Goal: Transaction & Acquisition: Purchase product/service

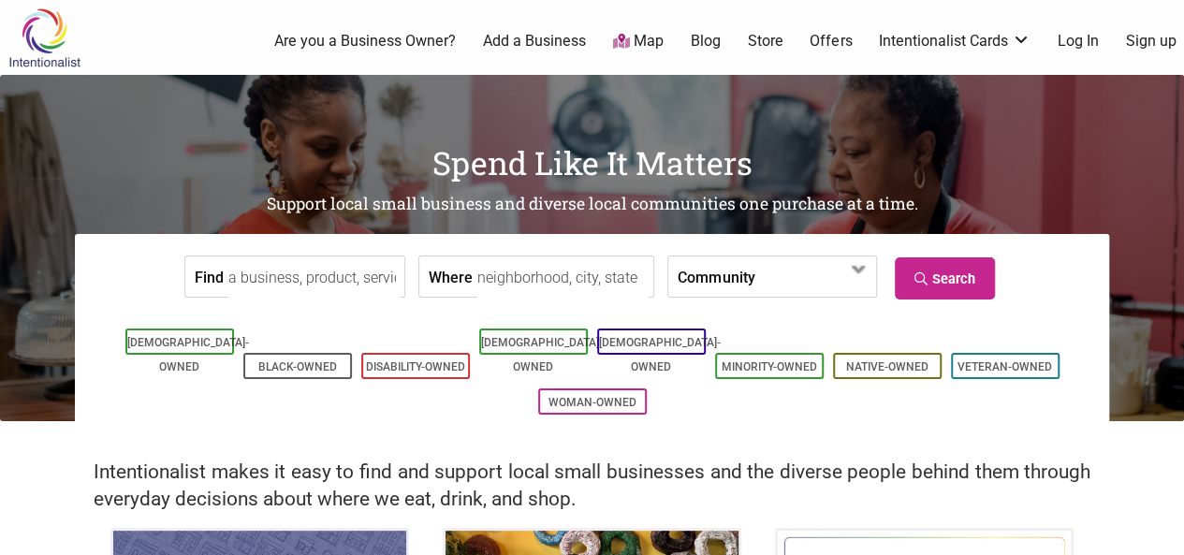
click at [772, 39] on link "Store" at bounding box center [765, 41] width 36 height 21
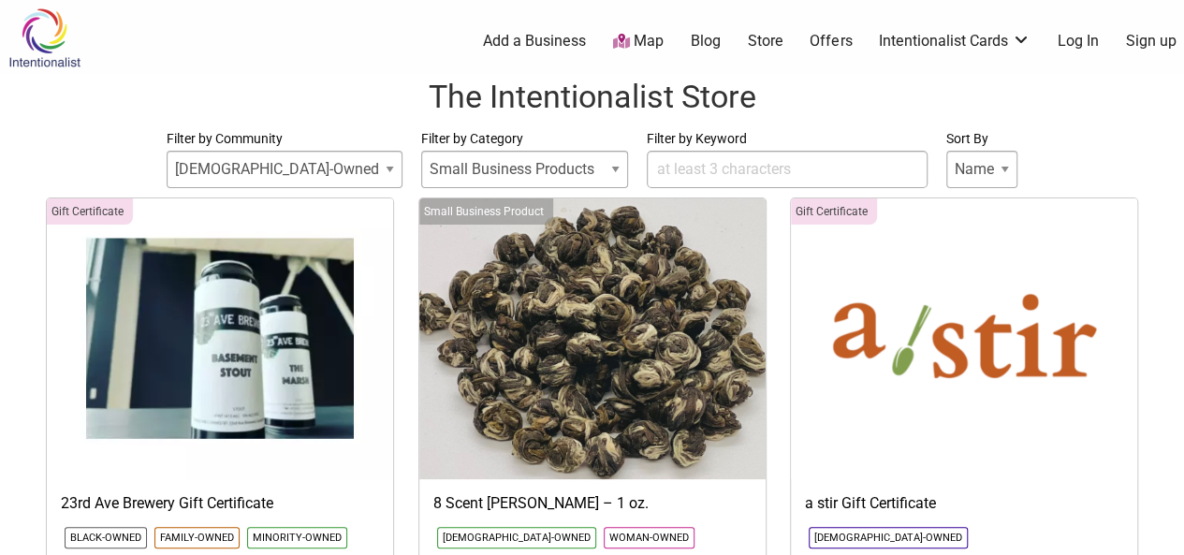
select select
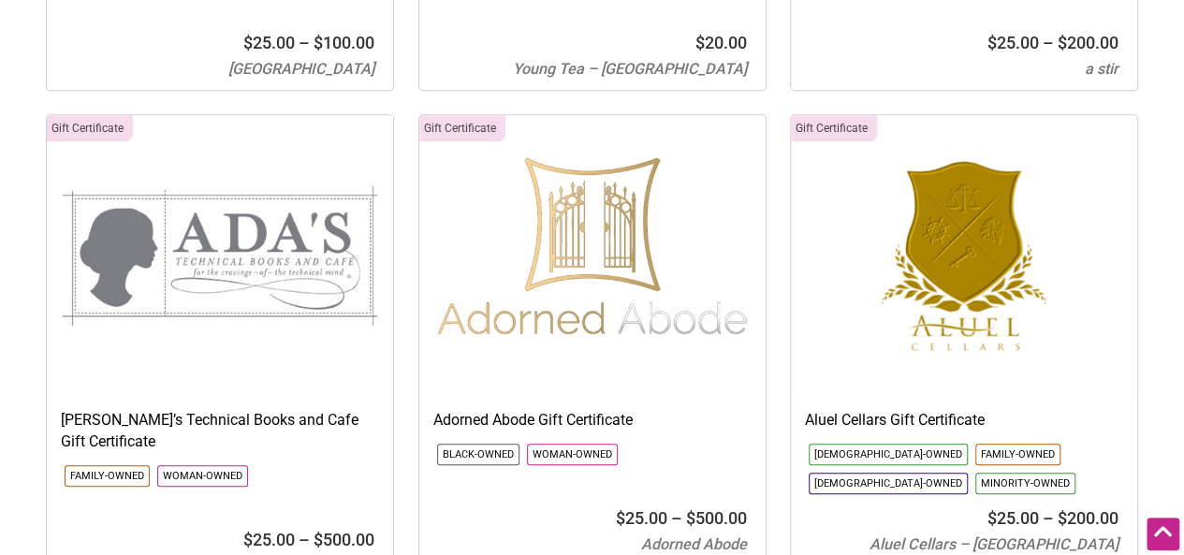
scroll to position [623, 0]
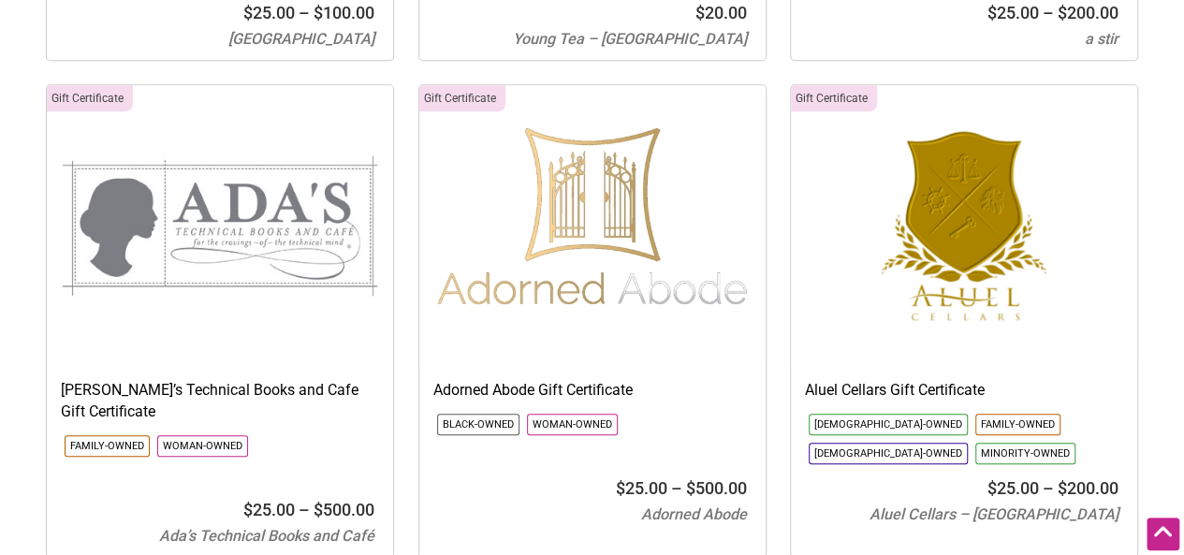
drag, startPoint x: 1059, startPoint y: 364, endPoint x: 889, endPoint y: 391, distance: 171.6
copy h3 "Gift Certificate"
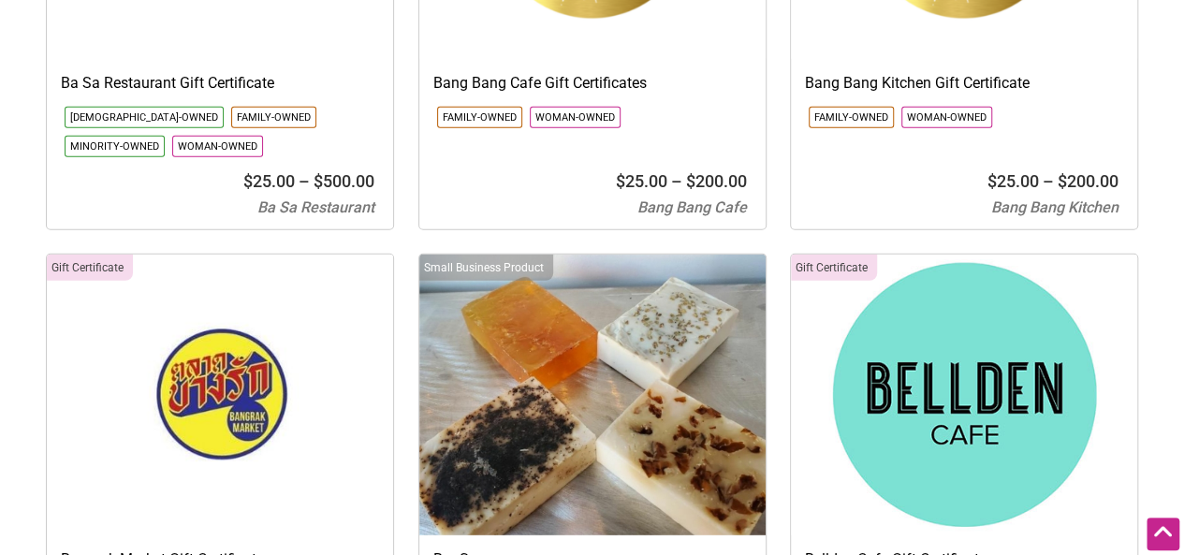
scroll to position [2621, 0]
